Goal: Find specific page/section: Find specific page/section

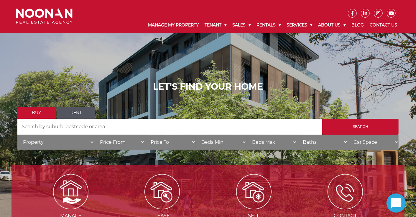
type input "Mutual Road, Mortdale"
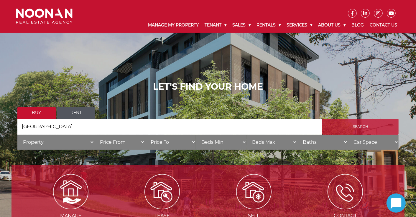
click at [338, 125] on input "Search" at bounding box center [360, 127] width 76 height 16
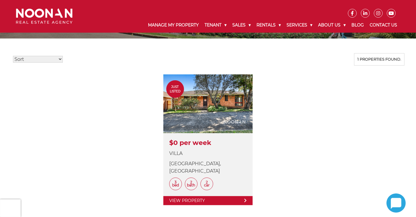
scroll to position [139, 0]
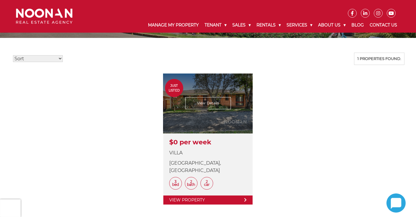
click at [223, 117] on link at bounding box center [207, 139] width 89 height 131
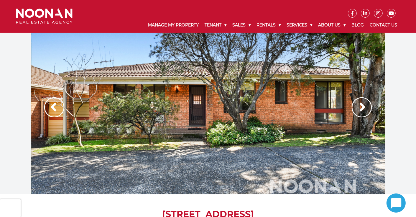
click at [362, 110] on img at bounding box center [361, 108] width 20 height 20
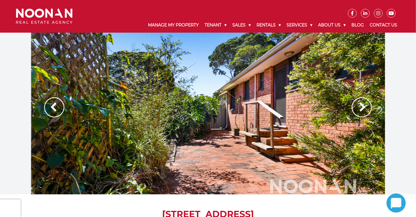
click at [359, 110] on img at bounding box center [361, 108] width 20 height 20
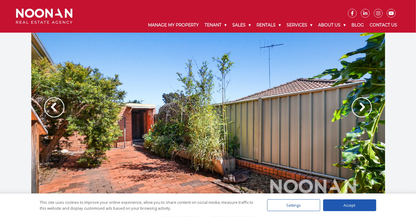
click at [364, 110] on img at bounding box center [361, 108] width 20 height 20
